Goal: Transaction & Acquisition: Obtain resource

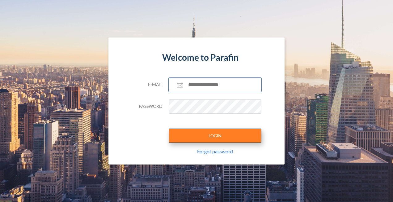
type input "**********"
click at [214, 135] on button "LOGIN" at bounding box center [215, 135] width 93 height 14
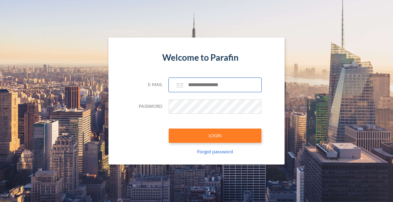
type input "**********"
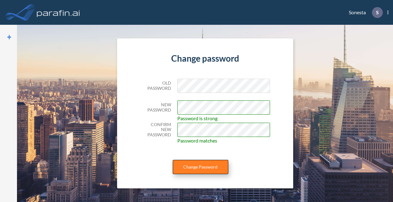
click at [204, 167] on button "Change Password" at bounding box center [201, 166] width 56 height 14
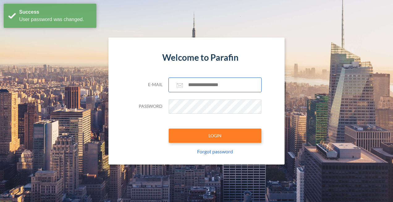
type input "**********"
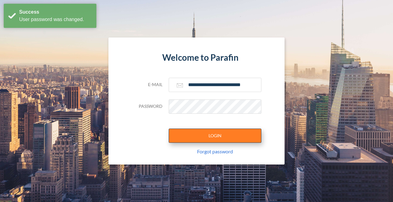
click at [220, 135] on button "LOGIN" at bounding box center [215, 135] width 93 height 14
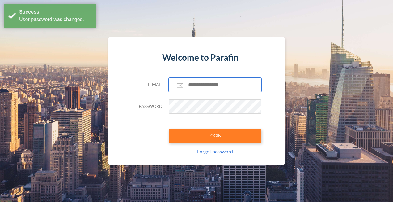
type input "**********"
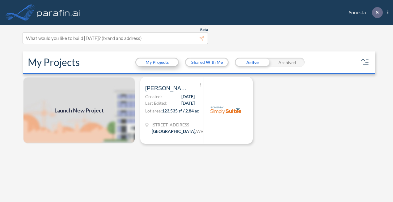
click at [158, 63] on button "My Projects" at bounding box center [157, 61] width 42 height 7
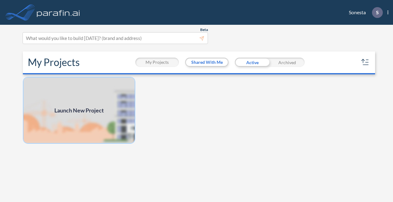
click at [93, 98] on img at bounding box center [79, 110] width 113 height 67
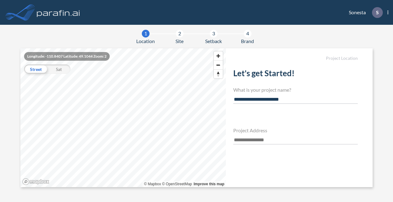
type input "**********"
click at [248, 138] on input "text" at bounding box center [295, 140] width 125 height 8
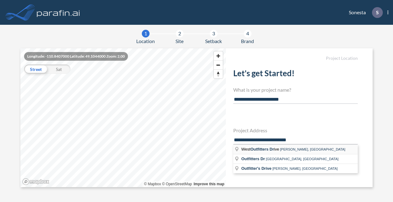
click at [264, 147] on span "Outfitters Dr" at bounding box center [262, 149] width 24 height 5
type input "**********"
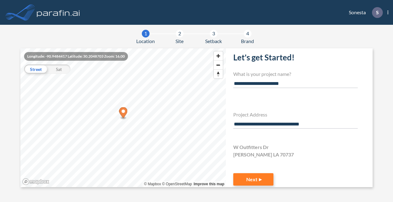
scroll to position [24, 0]
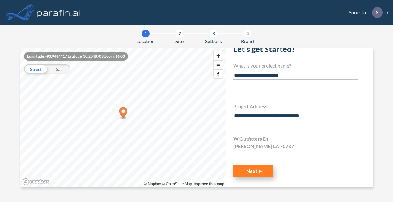
click at [256, 170] on button "Next" at bounding box center [253, 170] width 40 height 12
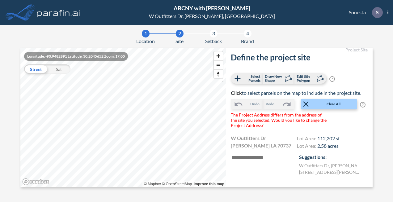
scroll to position [37, 0]
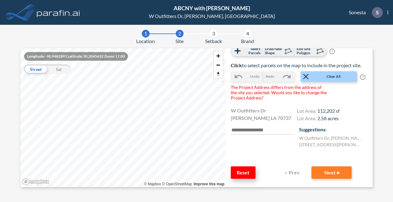
click at [240, 172] on button "Reset" at bounding box center [243, 172] width 25 height 12
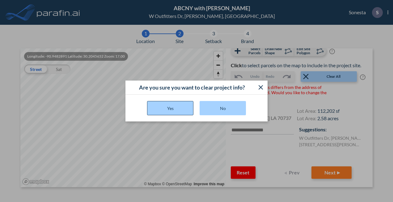
click at [176, 108] on button "Yes" at bounding box center [170, 108] width 46 height 14
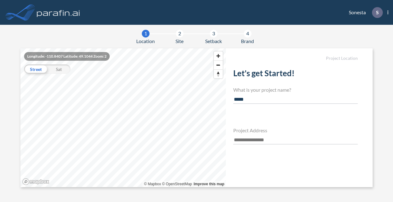
type input "**********"
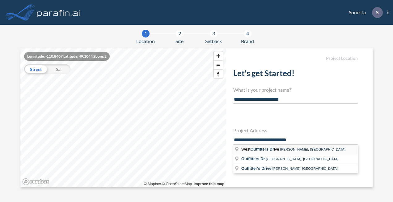
click at [245, 147] on span "West Outfitters Dr ive" at bounding box center [260, 149] width 39 height 5
type input "**********"
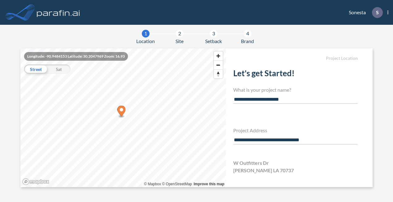
click at [121, 116] on icon "Map marker" at bounding box center [121, 110] width 8 height 11
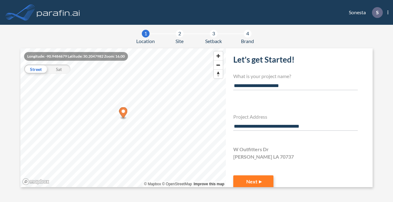
scroll to position [24, 0]
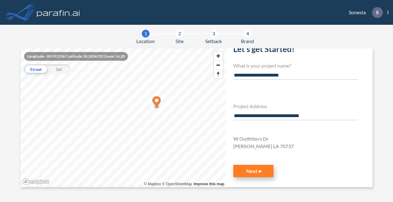
click at [251, 172] on button "Next" at bounding box center [253, 170] width 40 height 12
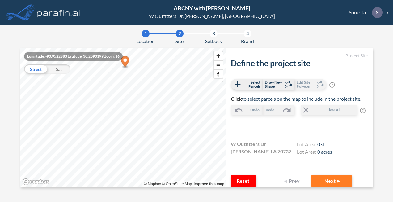
scroll to position [6, 0]
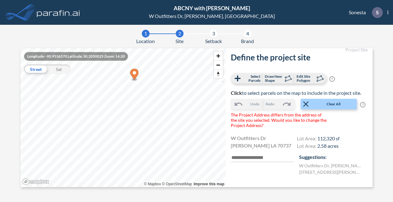
drag, startPoint x: 126, startPoint y: 63, endPoint x: 135, endPoint y: 76, distance: 15.9
click at [135, 76] on icon "Map marker" at bounding box center [134, 74] width 8 height 11
drag, startPoint x: 132, startPoint y: 70, endPoint x: 122, endPoint y: 81, distance: 15.1
click at [119, 77] on icon "Map marker" at bounding box center [118, 77] width 8 height 11
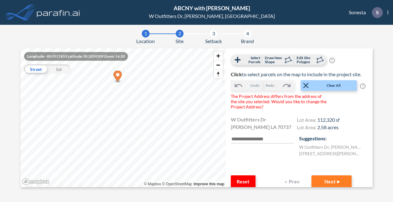
scroll to position [37, 0]
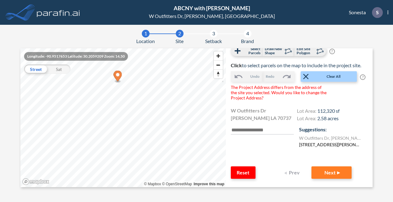
click at [313, 147] on label "[STREET_ADDRESS][PERSON_NAME][PERSON_NAME]" at bounding box center [330, 144] width 62 height 6
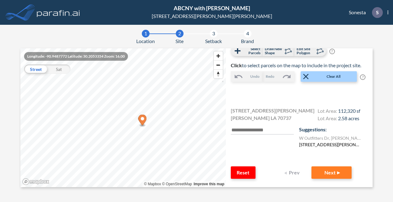
scroll to position [39, 0]
click at [239, 131] on input "text" at bounding box center [262, 130] width 63 height 8
type input "**********"
click at [325, 172] on button "Next" at bounding box center [332, 172] width 40 height 12
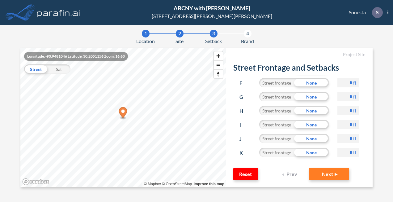
scroll to position [0, 0]
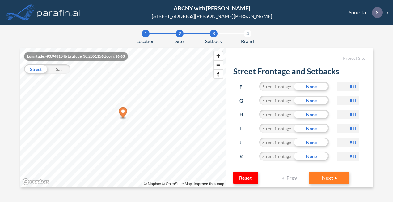
click at [272, 155] on div "Street frontage" at bounding box center [276, 155] width 35 height 9
click at [273, 144] on div "Street frontage" at bounding box center [276, 141] width 35 height 9
click at [269, 129] on div "Street frontage" at bounding box center [276, 127] width 35 height 9
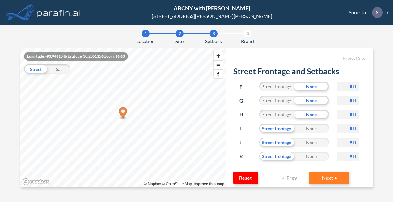
click at [339, 87] on input "*" at bounding box center [349, 86] width 22 height 9
type input "**"
click at [340, 102] on input "*" at bounding box center [349, 100] width 22 height 9
type input "**"
click at [340, 114] on input "*" at bounding box center [349, 113] width 22 height 9
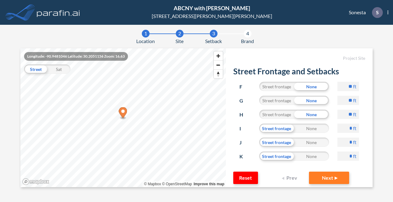
type input "**"
click at [340, 129] on input "*" at bounding box center [349, 127] width 22 height 9
type input "**"
click at [341, 142] on input "*" at bounding box center [349, 141] width 22 height 9
type input "**"
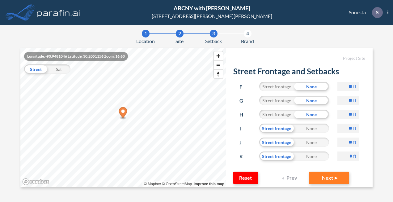
click at [340, 157] on input "*" at bounding box center [349, 155] width 22 height 9
type input "**"
click at [326, 177] on button "Next" at bounding box center [329, 177] width 40 height 12
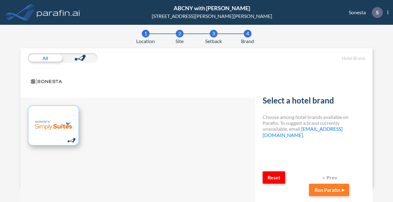
click at [53, 122] on img at bounding box center [53, 125] width 37 height 30
click at [330, 189] on button "Run Parafin" at bounding box center [329, 189] width 40 height 12
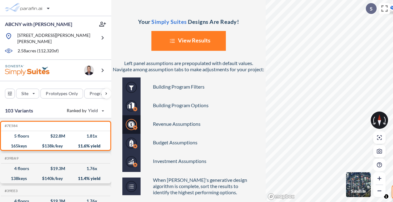
click at [193, 40] on button "List Created with Sketch. View Results" at bounding box center [188, 41] width 74 height 20
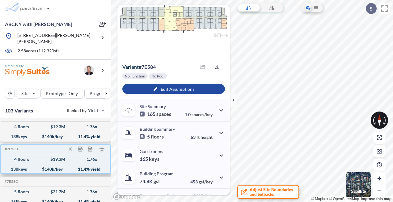
scroll to position [93, 0]
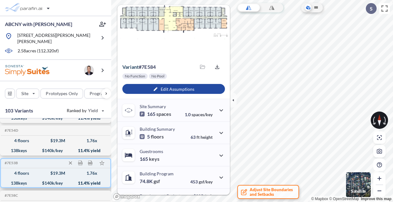
click at [57, 173] on div "$ 19.3 M" at bounding box center [57, 173] width 15 height 0
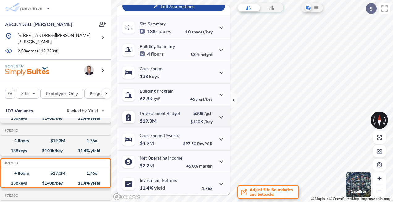
scroll to position [0, 0]
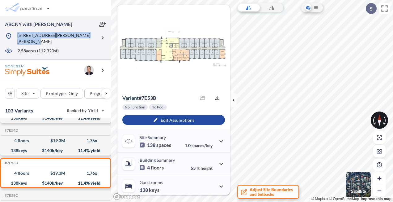
drag, startPoint x: 17, startPoint y: 36, endPoint x: 95, endPoint y: 36, distance: 77.3
click at [95, 36] on div "[STREET_ADDRESS][PERSON_NAME][PERSON_NAME]" at bounding box center [50, 38] width 91 height 12
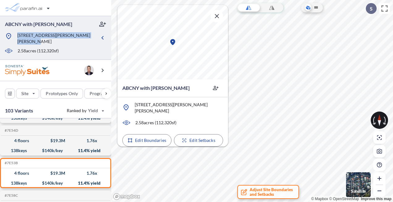
drag, startPoint x: 94, startPoint y: 36, endPoint x: 89, endPoint y: 35, distance: 5.1
copy p "[STREET_ADDRESS][PERSON_NAME][PERSON_NAME]"
click at [193, 137] on p "Edit Setbacks" at bounding box center [202, 140] width 26 height 6
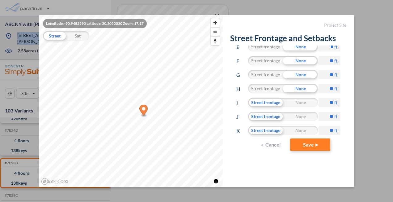
scroll to position [83, 0]
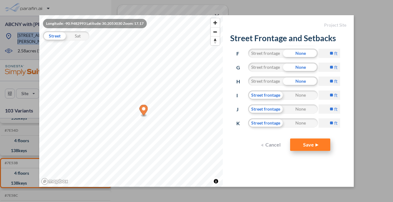
click at [307, 142] on button "Save" at bounding box center [310, 144] width 40 height 12
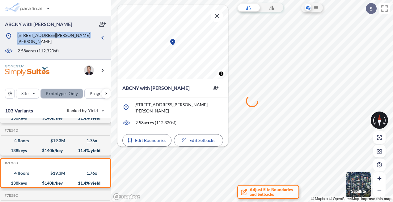
click at [64, 90] on div "button" at bounding box center [62, 93] width 42 height 9
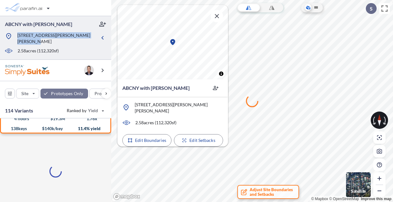
scroll to position [0, 0]
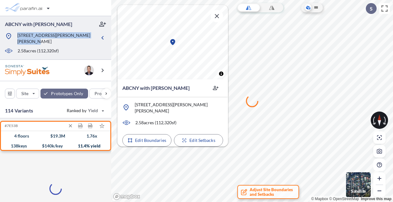
click at [21, 146] on div "138 keys" at bounding box center [19, 146] width 16 height 0
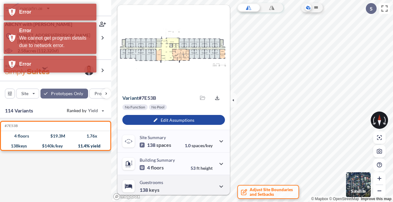
click at [154, 189] on span "keys" at bounding box center [154, 189] width 11 height 6
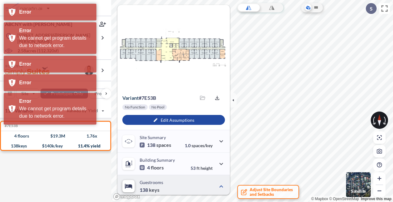
scroll to position [62, 0]
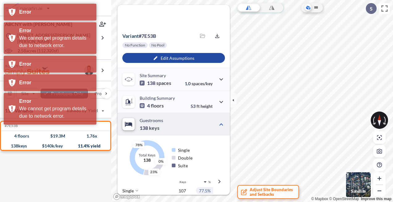
click at [149, 125] on span at bounding box center [148, 128] width 1 height 6
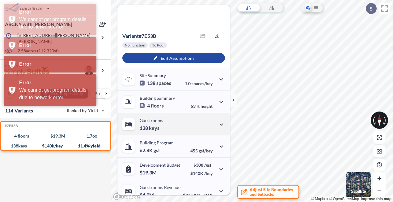
click at [149, 129] on span "keys" at bounding box center [154, 128] width 11 height 6
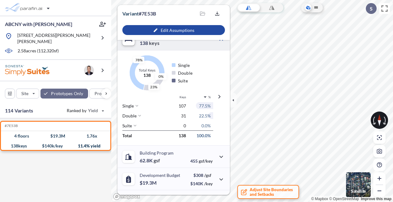
scroll to position [155, 0]
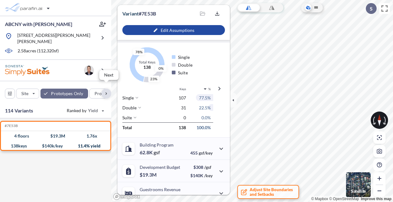
click at [106, 89] on div "button" at bounding box center [106, 93] width 10 height 10
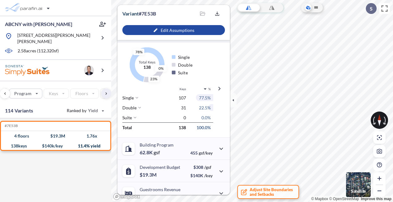
click at [61, 90] on div "Keys" at bounding box center [56, 93] width 25 height 10
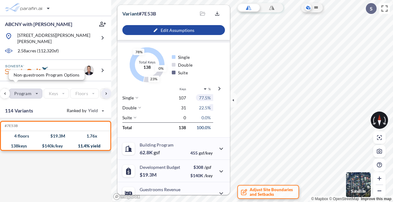
click at [36, 90] on div "button" at bounding box center [25, 93] width 33 height 9
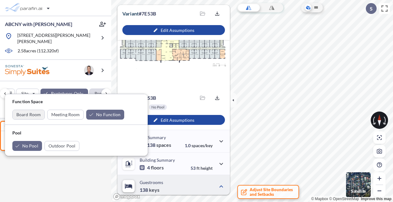
scroll to position [155, 0]
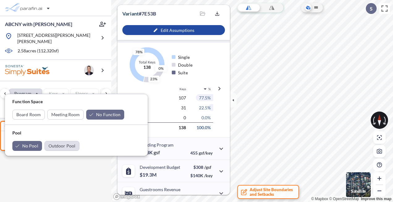
click at [59, 145] on div "button" at bounding box center [62, 145] width 34 height 9
click at [19, 144] on div "button" at bounding box center [27, 146] width 30 height 10
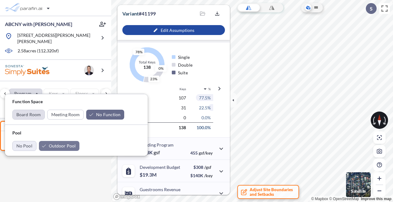
click at [25, 116] on div "button" at bounding box center [29, 114] width 32 height 9
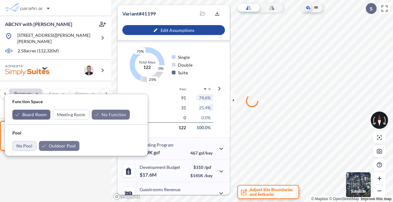
click at [95, 114] on div "button" at bounding box center [111, 114] width 38 height 10
click at [68, 81] on div "Site Prototypes Only Program Keys Floors Height FAR Room mix Budget" at bounding box center [55, 92] width 111 height 22
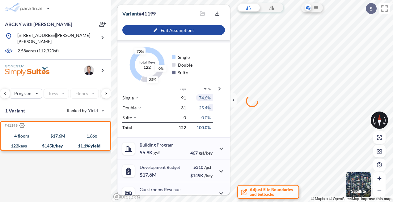
click at [59, 90] on div "Keys" at bounding box center [56, 93] width 25 height 10
click at [178, 30] on div "button" at bounding box center [173, 30] width 103 height 10
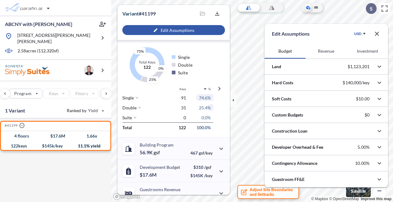
scroll to position [93, 0]
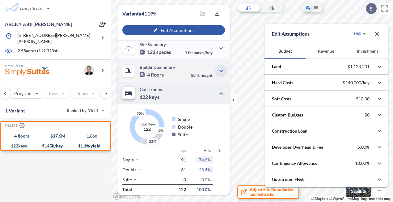
click at [219, 70] on icon "button" at bounding box center [221, 70] width 7 height 7
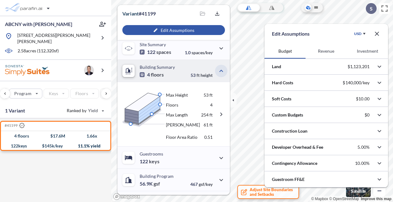
click at [219, 70] on icon "button" at bounding box center [221, 71] width 4 height 2
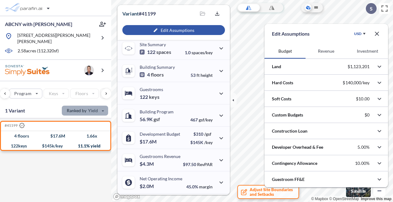
click at [102, 107] on div "button" at bounding box center [85, 110] width 46 height 10
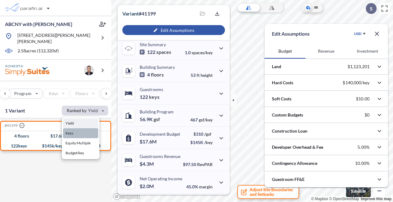
click at [82, 128] on button "Keys" at bounding box center [80, 133] width 35 height 10
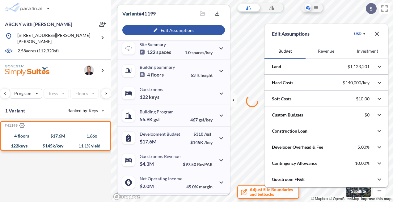
click at [176, 11] on div "Variant # 41199 Saved files No files Export" at bounding box center [173, 12] width 113 height 15
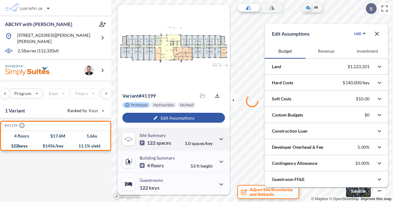
scroll to position [0, 0]
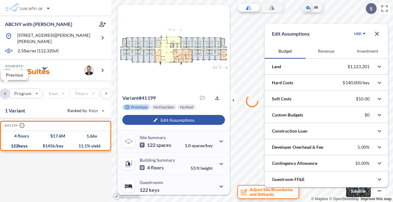
click at [4, 90] on div "button" at bounding box center [5, 93] width 10 height 10
click at [4, 90] on div "Site Prototypes Only Program Keys Floors Height FAR Room mix Budget" at bounding box center [55, 92] width 111 height 22
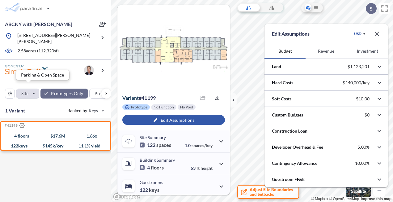
click at [27, 89] on div "button" at bounding box center [27, 93] width 23 height 9
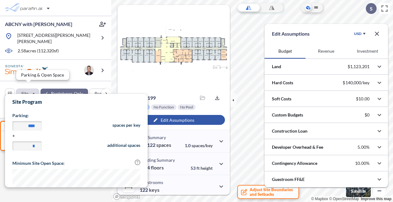
scroll to position [144, 143]
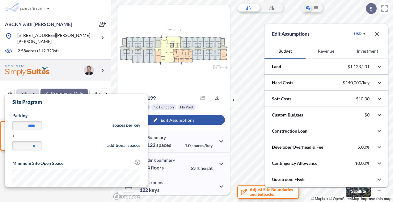
click at [65, 63] on div at bounding box center [55, 70] width 111 height 21
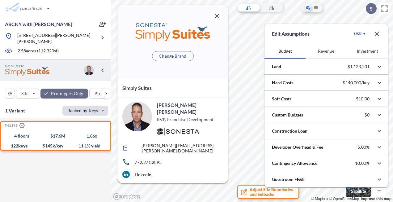
click at [104, 106] on div "button" at bounding box center [85, 110] width 46 height 10
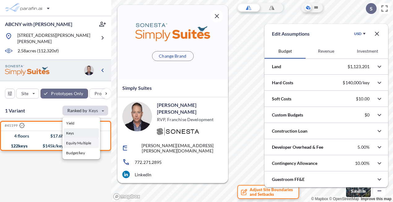
click at [79, 138] on button "Equity Multiple" at bounding box center [81, 143] width 35 height 10
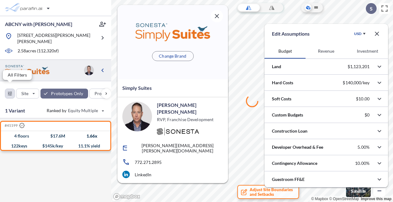
click at [11, 89] on div "button" at bounding box center [9, 93] width 9 height 9
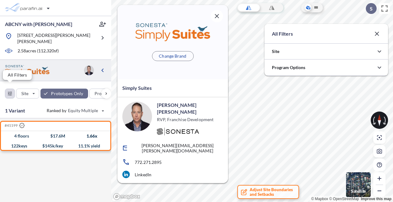
scroll to position [137, 124]
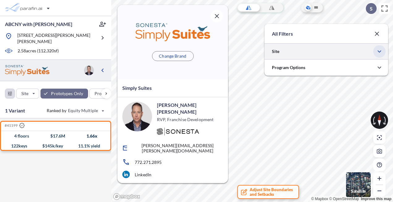
click at [381, 53] on icon "button" at bounding box center [379, 51] width 7 height 7
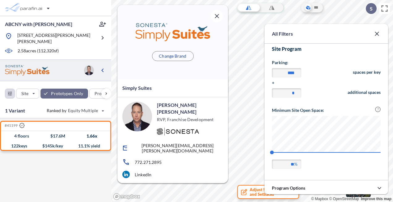
scroll to position [20, 0]
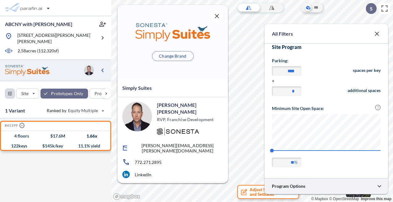
click at [297, 185] on div at bounding box center [327, 186] width 124 height 16
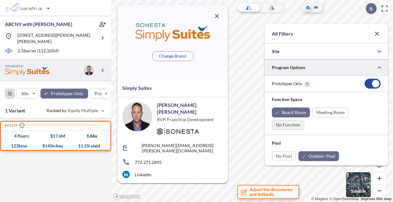
scroll to position [0, 0]
click at [370, 84] on div at bounding box center [373, 84] width 16 height 10
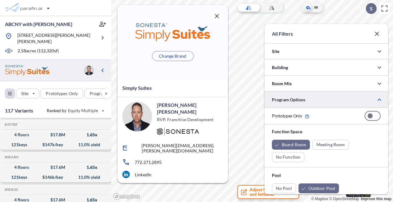
scroll to position [1576, 0]
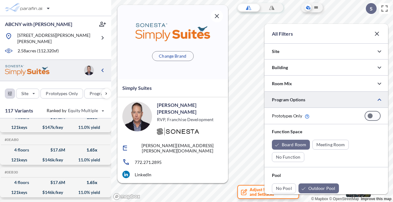
click at [374, 116] on div at bounding box center [373, 116] width 16 height 10
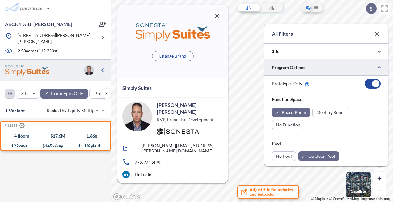
scroll to position [0, 0]
click at [106, 90] on div "button" at bounding box center [106, 93] width 10 height 10
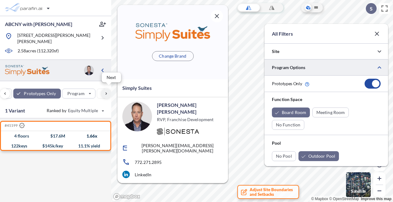
scroll to position [0, 80]
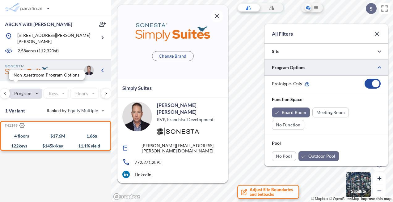
click at [24, 91] on div "button" at bounding box center [25, 93] width 33 height 9
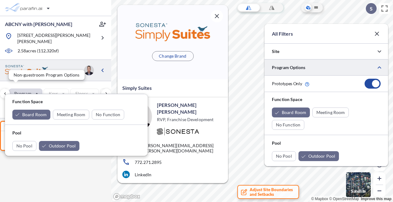
click at [24, 91] on div "button" at bounding box center [25, 93] width 33 height 9
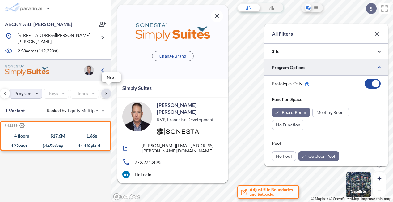
click at [108, 90] on div "button" at bounding box center [106, 93] width 10 height 10
click at [104, 123] on icon at bounding box center [102, 125] width 5 height 5
click at [80, 125] on icon at bounding box center [80, 125] width 1 height 1
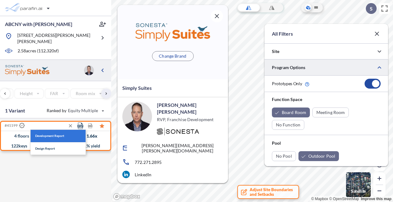
click at [51, 133] on button "Development Report" at bounding box center [58, 136] width 55 height 12
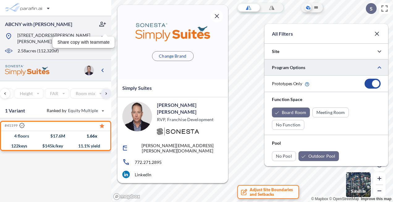
click at [218, 16] on icon "button" at bounding box center [216, 15] width 7 height 7
click at [0, 0] on div at bounding box center [0, 0] width 0 height 0
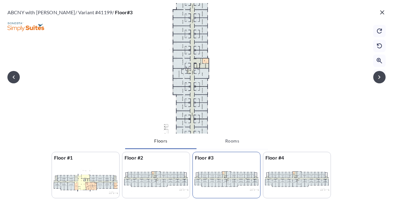
click at [99, 173] on div at bounding box center [85, 180] width 67 height 35
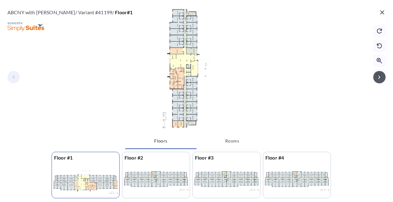
click at [381, 76] on icon "button" at bounding box center [379, 76] width 7 height 7
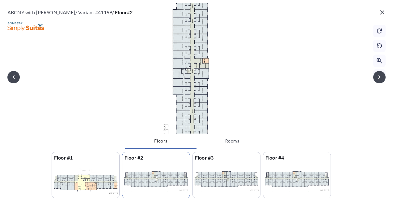
click at [383, 12] on icon "button" at bounding box center [382, 12] width 7 height 7
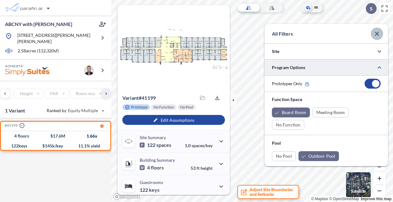
click at [377, 33] on icon "button" at bounding box center [377, 34] width 4 height 4
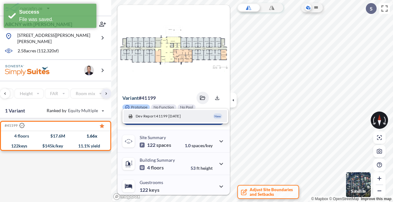
click at [248, 91] on div at bounding box center [240, 100] width 20 height 38
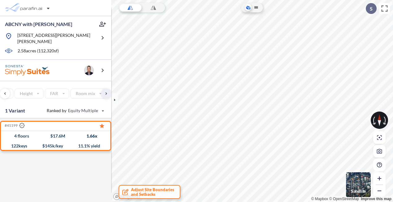
click at [359, 182] on img "button" at bounding box center [358, 184] width 25 height 25
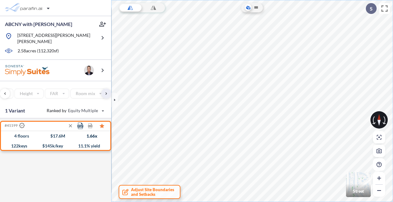
click at [80, 125] on icon at bounding box center [80, 125] width 1 height 1
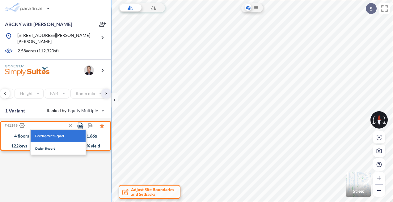
click at [58, 134] on span "Development Report" at bounding box center [49, 135] width 29 height 3
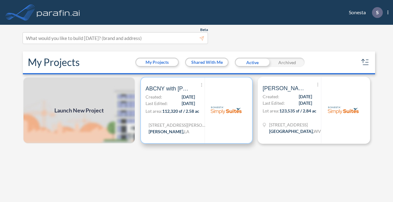
click at [223, 102] on img at bounding box center [226, 110] width 31 height 31
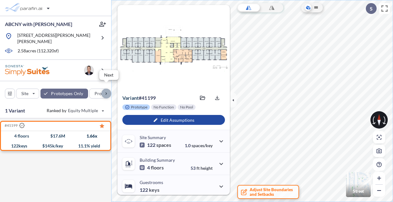
click at [106, 88] on div "button" at bounding box center [106, 93] width 10 height 10
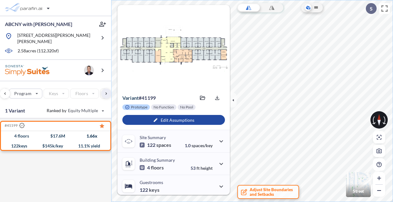
click at [60, 90] on div "Keys" at bounding box center [56, 93] width 25 height 10
drag, startPoint x: 60, startPoint y: 90, endPoint x: 57, endPoint y: 91, distance: 3.5
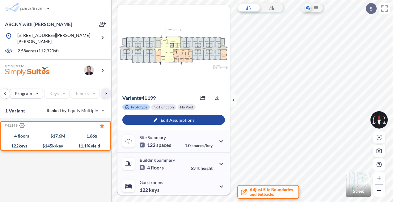
click at [57, 91] on div "Keys" at bounding box center [56, 93] width 25 height 10
click at [170, 121] on div "button" at bounding box center [173, 120] width 103 height 10
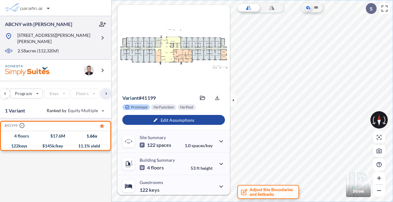
click at [72, 36] on p "[STREET_ADDRESS][PERSON_NAME][PERSON_NAME]" at bounding box center [56, 38] width 79 height 12
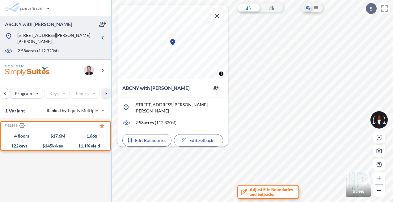
click at [51, 90] on div "Keys" at bounding box center [56, 93] width 25 height 10
click at [104, 105] on div "button" at bounding box center [75, 110] width 66 height 10
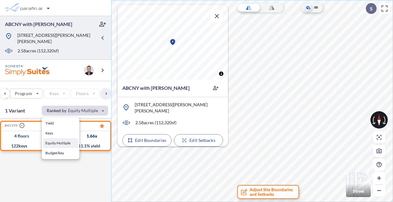
click at [68, 96] on div "Site Prototypes Only Program Keys Floors Height FAR Room mix Budget" at bounding box center [55, 92] width 111 height 22
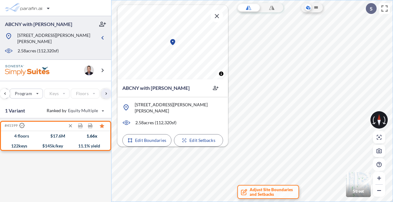
click at [20, 146] on div "122 keys" at bounding box center [19, 146] width 16 height 0
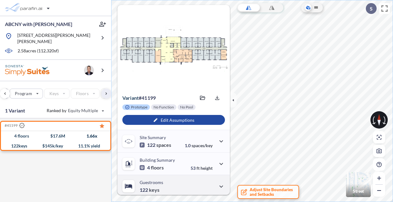
click at [150, 188] on span "keys" at bounding box center [154, 189] width 11 height 6
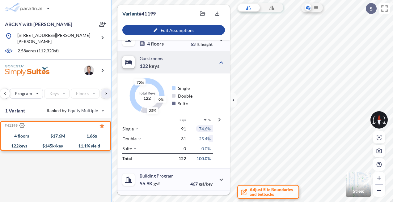
scroll to position [155, 0]
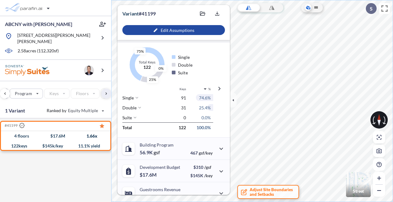
click at [183, 127] on span "122" at bounding box center [182, 127] width 7 height 5
click at [63, 90] on div "Keys" at bounding box center [56, 93] width 25 height 10
click at [269, 193] on span "Adjust Site Boundaries and Setbacks" at bounding box center [271, 191] width 43 height 9
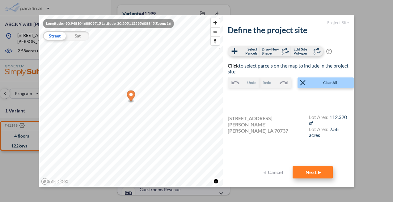
click at [314, 170] on button "Next" at bounding box center [313, 172] width 40 height 12
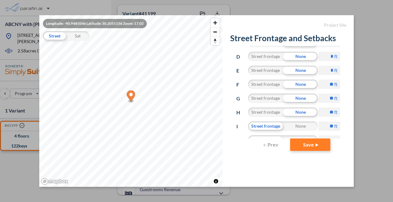
scroll to position [83, 0]
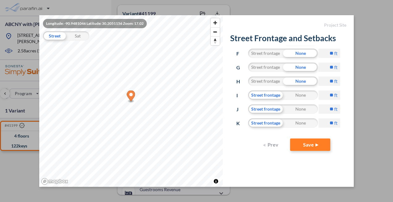
click at [329, 94] on input "**" at bounding box center [330, 94] width 22 height 9
type input "**"
click at [328, 108] on input "**" at bounding box center [330, 108] width 22 height 9
type input "**"
drag, startPoint x: 327, startPoint y: 121, endPoint x: 330, endPoint y: 121, distance: 3.4
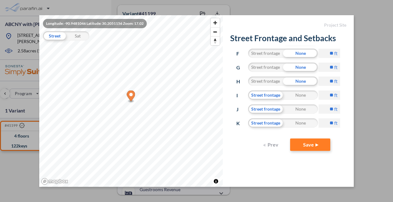
click at [330, 121] on div "** ft" at bounding box center [330, 125] width 22 height 14
type input "**"
click at [311, 144] on button "Save" at bounding box center [310, 144] width 40 height 12
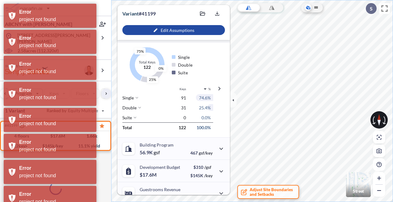
click at [179, 13] on div "Variant # 41199 Saved files Dev Report 41199 (2) 08/20/2025 Dev Report 41199 08…" at bounding box center [173, 12] width 113 height 15
click at [221, 147] on icon "button" at bounding box center [221, 148] width 4 height 2
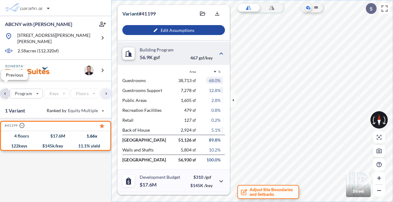
click at [4, 89] on div "button" at bounding box center [5, 93] width 10 height 10
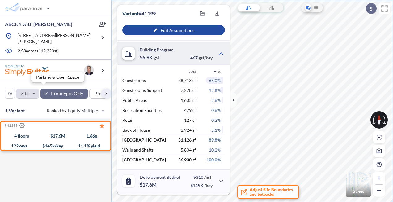
click at [24, 90] on div "button" at bounding box center [27, 93] width 23 height 9
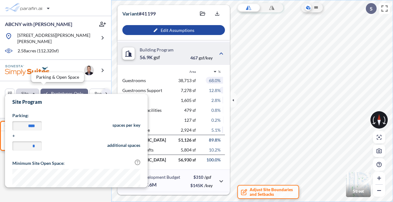
scroll to position [144, 143]
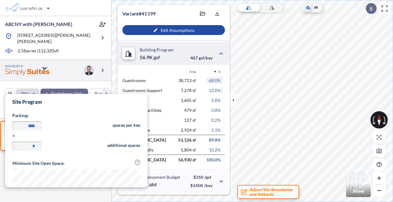
click at [66, 69] on div at bounding box center [55, 70] width 111 height 21
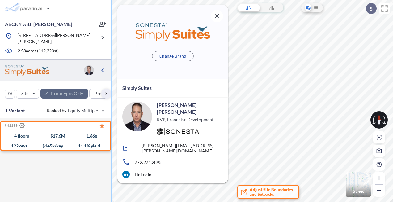
click at [53, 89] on div "button" at bounding box center [64, 93] width 48 height 10
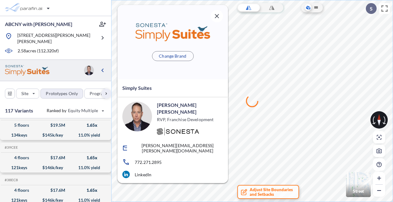
scroll to position [1638, 0]
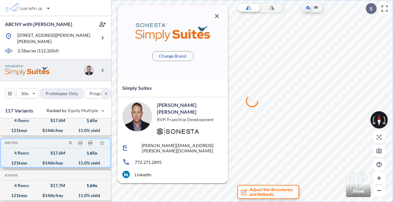
click at [32, 158] on div "121 keys $ 146 k/key 11.0 % yield" at bounding box center [55, 163] width 104 height 10
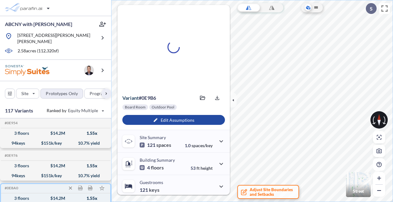
scroll to position [3153, 0]
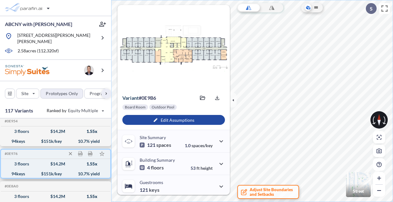
click at [42, 159] on div "3 floors $ 14.2 M 1.55 x" at bounding box center [55, 164] width 104 height 10
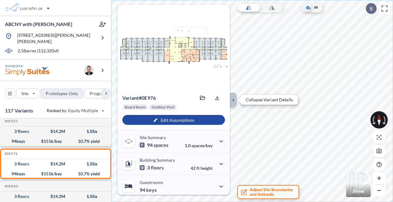
click at [234, 99] on icon "button" at bounding box center [233, 99] width 2 height 3
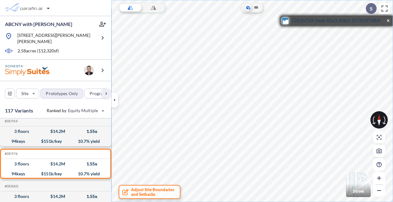
click at [286, 21] on icon "button" at bounding box center [287, 22] width 9 height 5
click at [285, 20] on svg\ "button" at bounding box center [285, 21] width 6 height 6
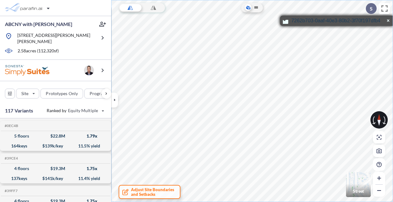
scroll to position [3153, 0]
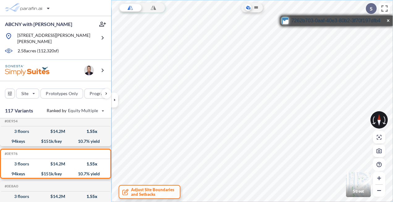
click at [287, 22] on icon "button" at bounding box center [287, 22] width 9 height 5
click at [287, 21] on icon "button" at bounding box center [287, 22] width 9 height 9
click at [153, 9] on icon at bounding box center [153, 8] width 5 height 124
click at [135, 8] on div at bounding box center [130, 7] width 23 height 9
click at [257, 7] on icon at bounding box center [256, 7] width 4 height 2
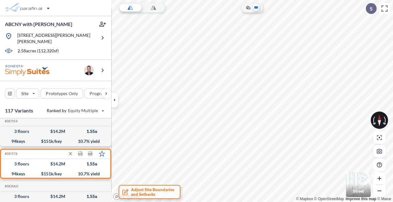
click at [102, 150] on icon at bounding box center [102, 153] width 6 height 6
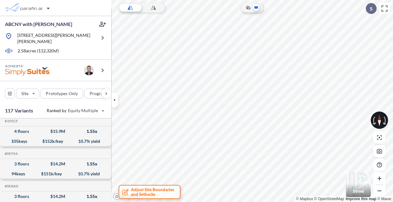
scroll to position [0, 0]
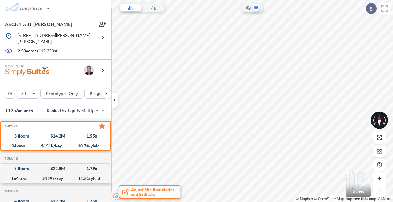
click at [80, 122] on icon at bounding box center [80, 125] width 6 height 6
click at [51, 147] on span "Design Report" at bounding box center [45, 148] width 20 height 3
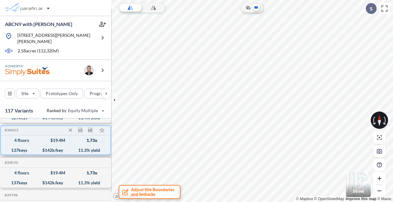
scroll to position [278, 0]
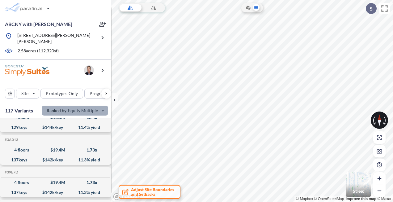
click at [103, 106] on div "button" at bounding box center [75, 110] width 66 height 10
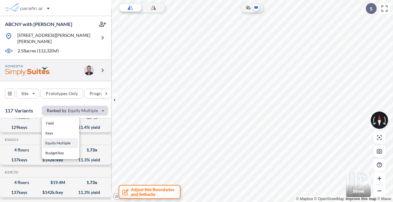
click at [67, 71] on div at bounding box center [55, 70] width 111 height 21
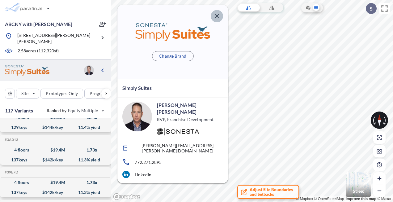
click at [217, 17] on icon "button" at bounding box center [216, 15] width 7 height 7
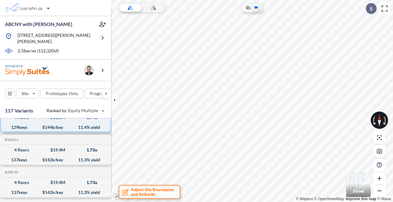
click at [91, 127] on div "11.4 % yield" at bounding box center [89, 127] width 22 height 0
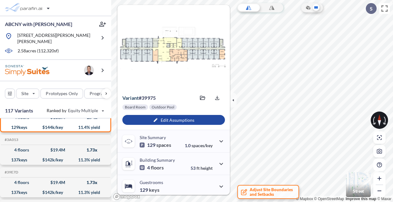
click at [270, 40] on icon at bounding box center [271, 8] width 5 height 124
click at [242, 7] on div at bounding box center [248, 7] width 23 height 9
click at [308, 6] on icon at bounding box center [309, 7] width 4 height 2
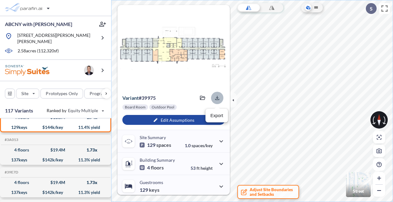
click at [216, 99] on icon "button" at bounding box center [217, 98] width 4 height 4
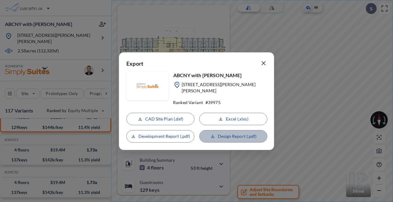
click at [236, 133] on p "Design Report (.pdf)" at bounding box center [237, 136] width 39 height 6
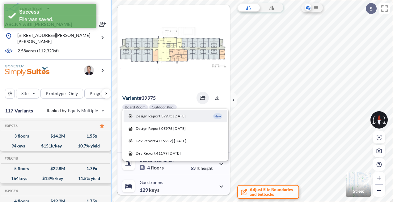
scroll to position [278, 0]
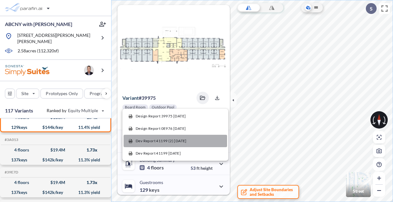
click at [156, 140] on span "Dev Report 41199 (2) [DATE]" at bounding box center [161, 141] width 51 height 6
click at [153, 141] on span "Dev Report 41199 (2) [DATE]" at bounding box center [161, 141] width 51 height 6
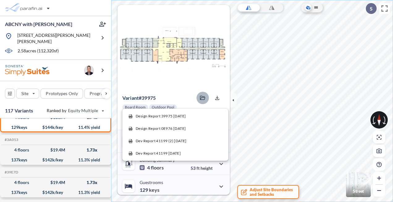
click at [202, 97] on icon "button" at bounding box center [203, 98] width 6 height 4
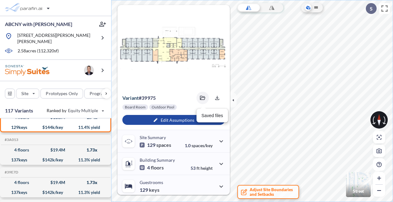
click at [202, 97] on icon "button" at bounding box center [203, 98] width 6 height 4
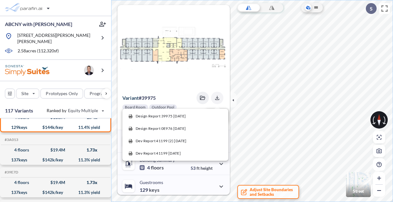
click at [217, 98] on icon "button" at bounding box center [217, 98] width 6 height 6
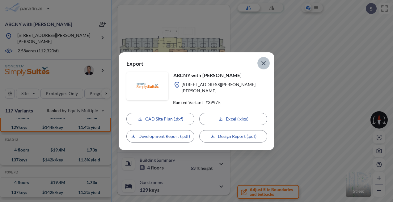
click at [265, 66] on icon "button" at bounding box center [263, 62] width 7 height 7
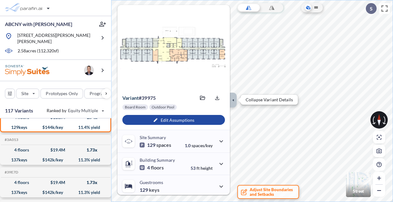
click at [234, 100] on icon "button" at bounding box center [233, 99] width 7 height 7
